Goal: Task Accomplishment & Management: Use online tool/utility

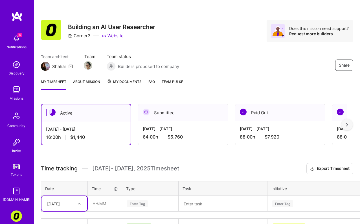
scroll to position [5, 0]
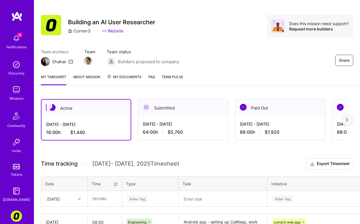
click at [15, 86] on img at bounding box center [16, 89] width 11 height 11
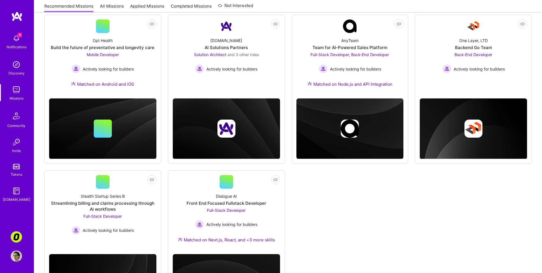
scroll to position [140, 0]
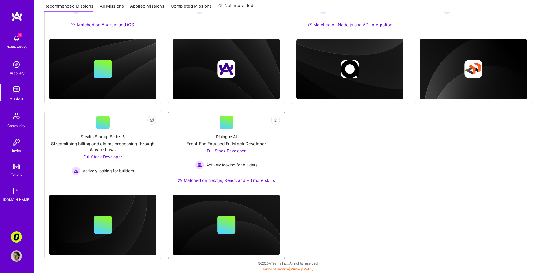
click at [268, 158] on div "Dialogue AI Front End Focused Fullstack Developer Full-Stack Developer Actively…" at bounding box center [226, 159] width 107 height 61
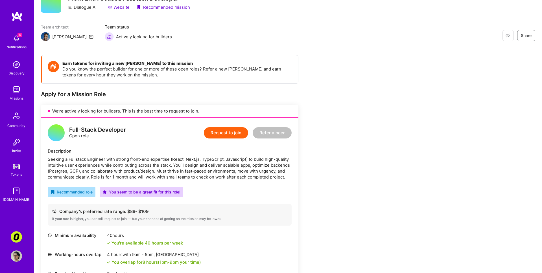
scroll to position [38, 0]
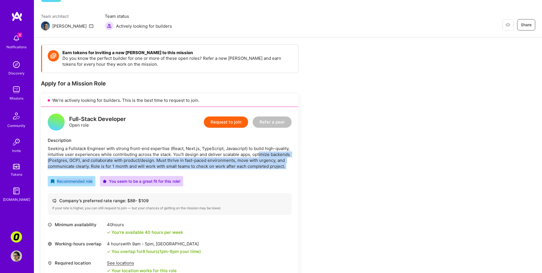
drag, startPoint x: 257, startPoint y: 154, endPoint x: 257, endPoint y: 170, distance: 16.1
click at [257, 170] on div "Full-Stack Developer Open role Request to join Refer a peer Description Seeking…" at bounding box center [169, 207] width 257 height 201
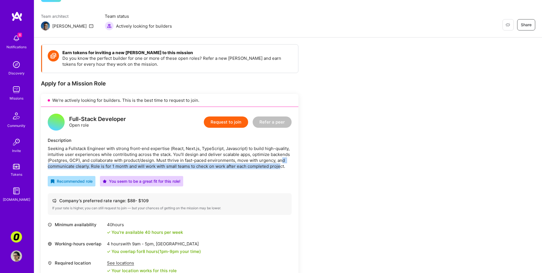
drag, startPoint x: 281, startPoint y: 169, endPoint x: 283, endPoint y: 160, distance: 8.8
click at [283, 160] on div "Seeking a Fullstack Engineer with strong front-end expertise (React, Next.js, T…" at bounding box center [170, 158] width 244 height 24
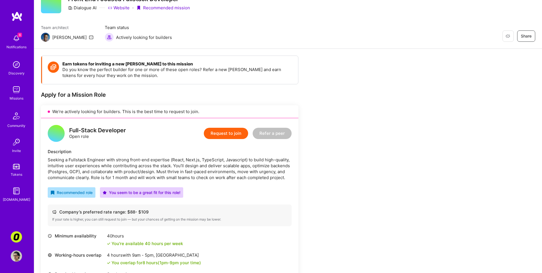
scroll to position [0, 0]
